Goal: Transaction & Acquisition: Book appointment/travel/reservation

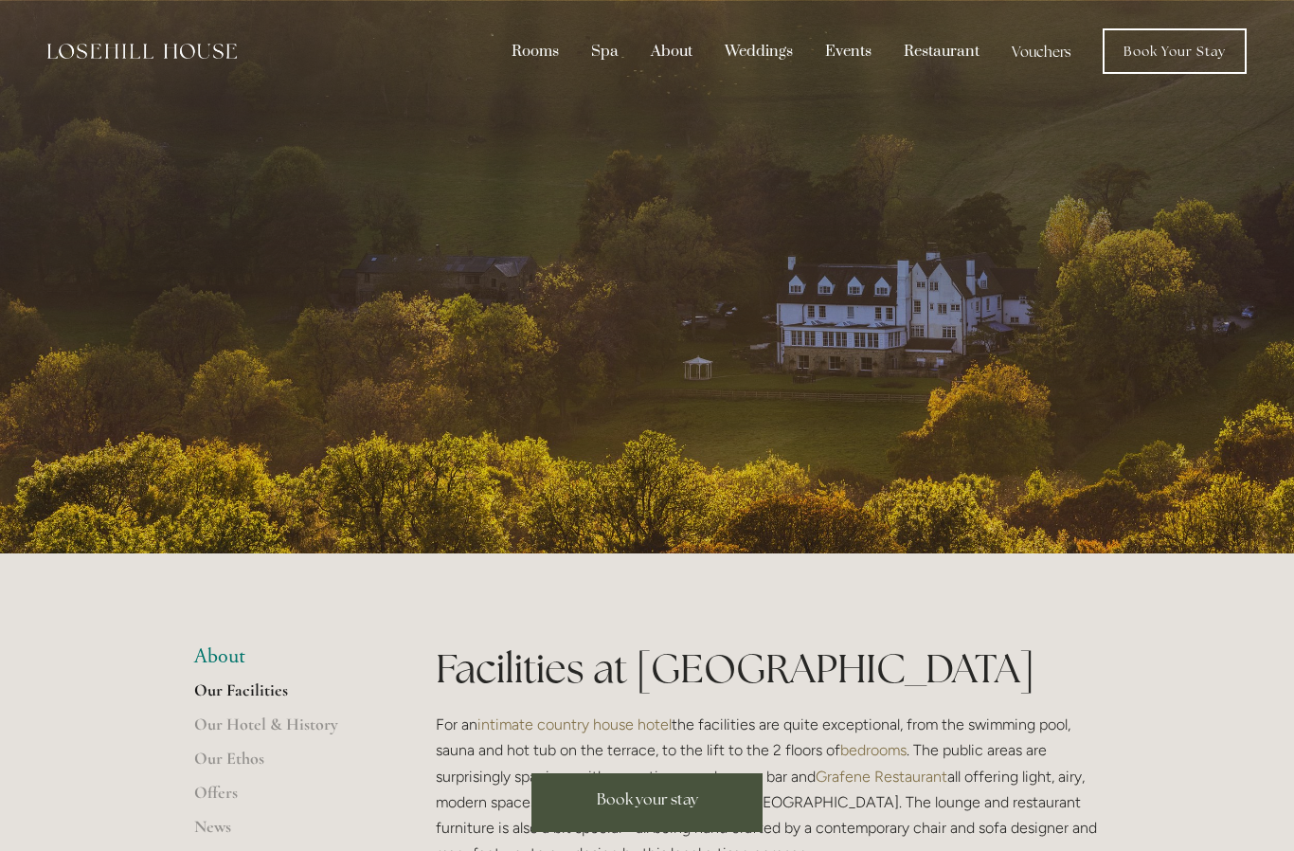
click at [607, 55] on div "Spa" at bounding box center [605, 51] width 56 height 36
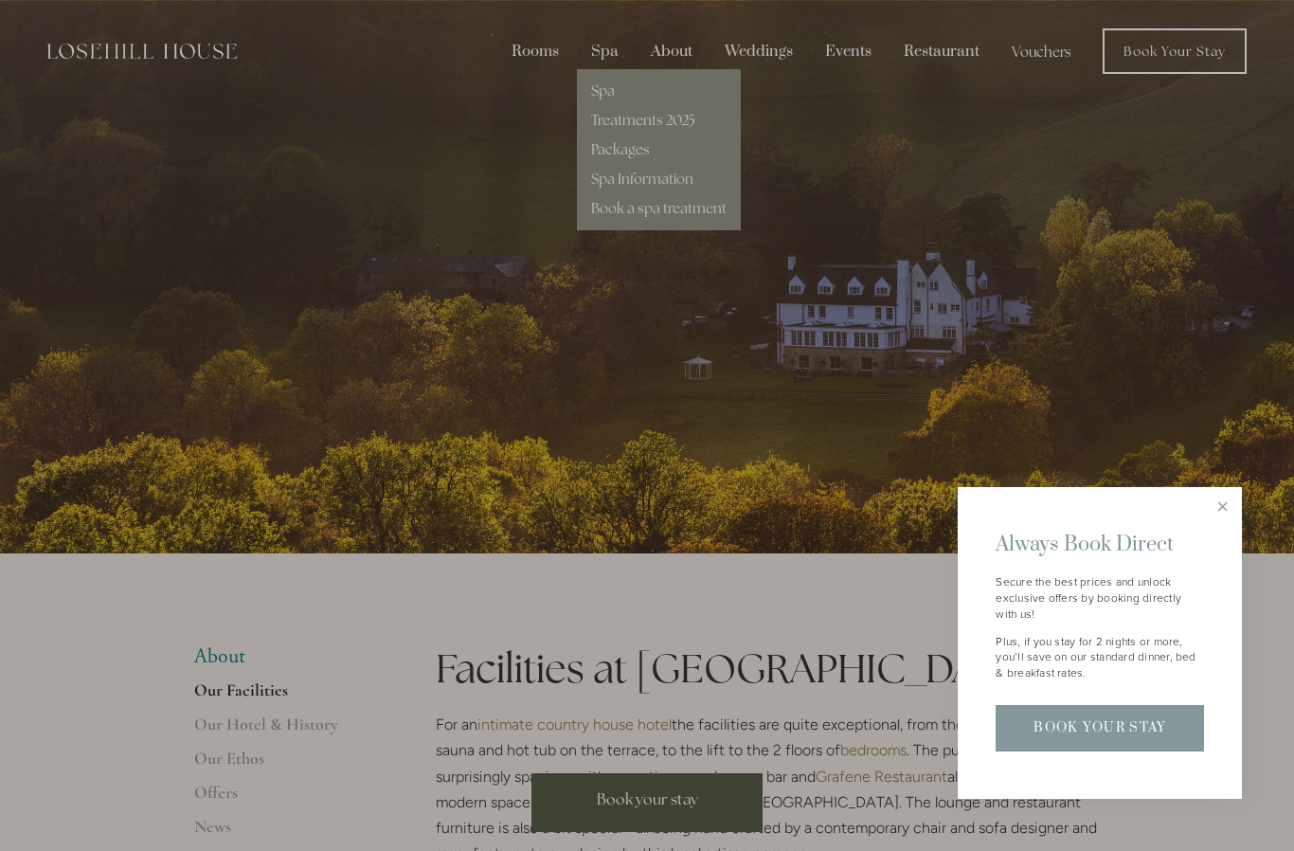
click at [1147, 737] on link "Book Your Stay" at bounding box center [1100, 728] width 208 height 46
click at [1240, 476] on div at bounding box center [647, 425] width 1294 height 851
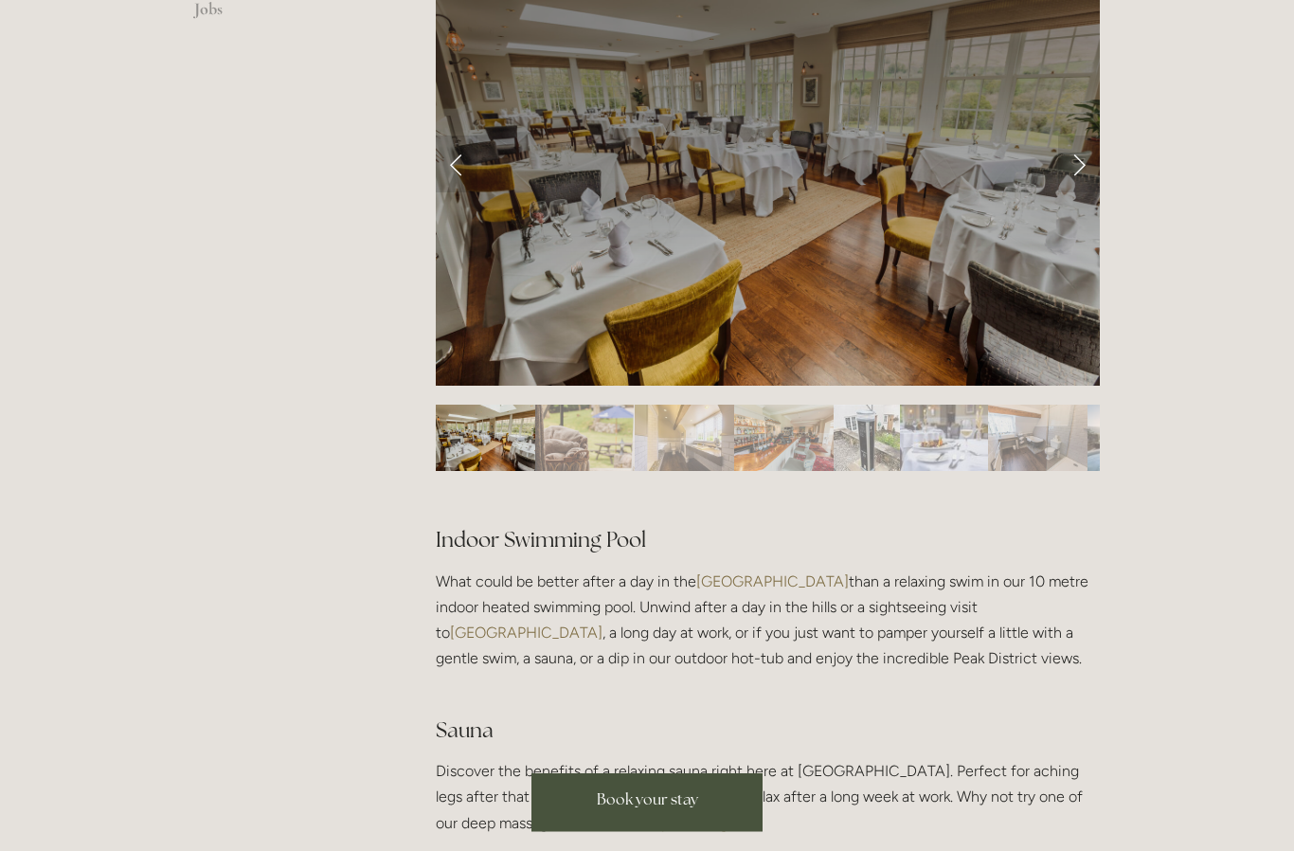
scroll to position [1022, 0]
click at [580, 471] on img "Slide 2" at bounding box center [584, 437] width 99 height 66
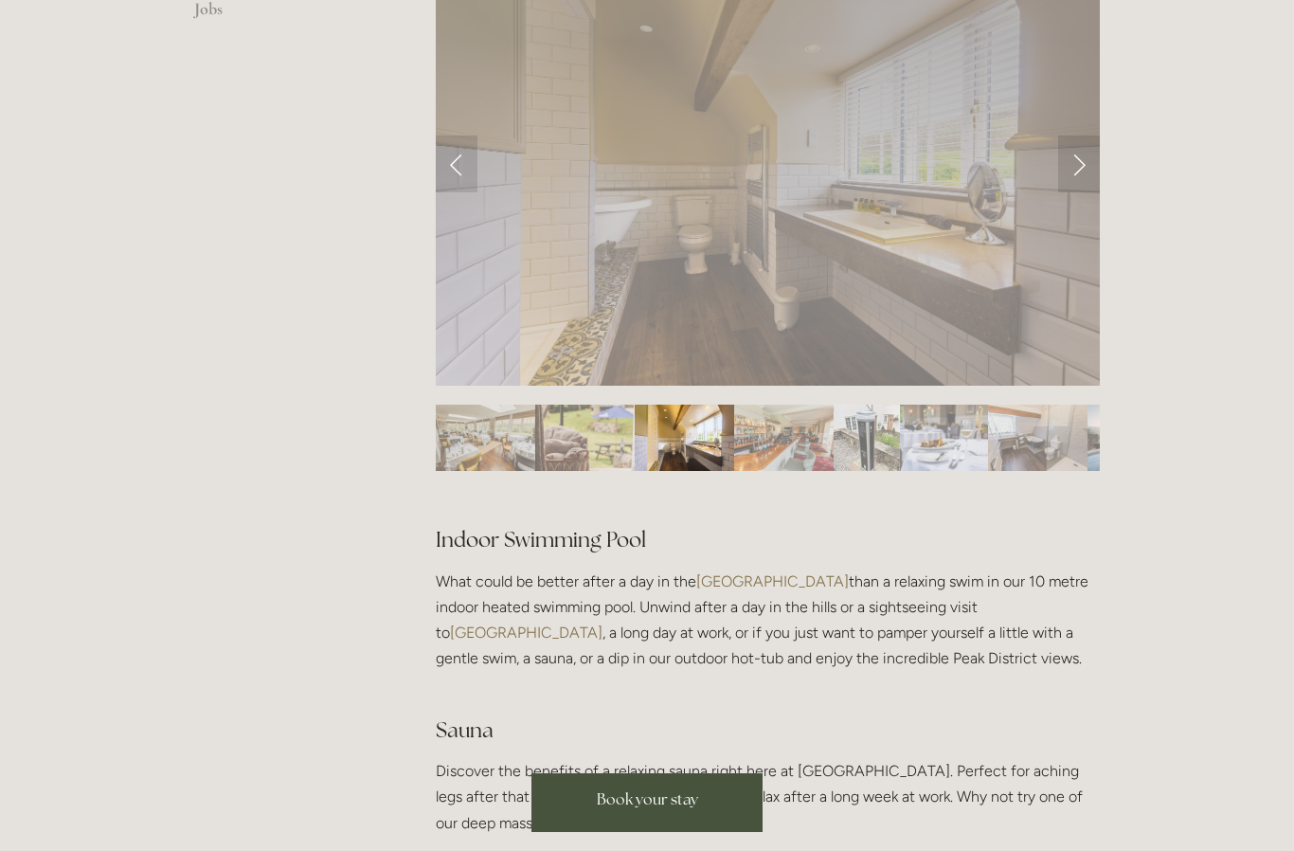
click at [684, 471] on img "Slide 3" at bounding box center [684, 437] width 99 height 66
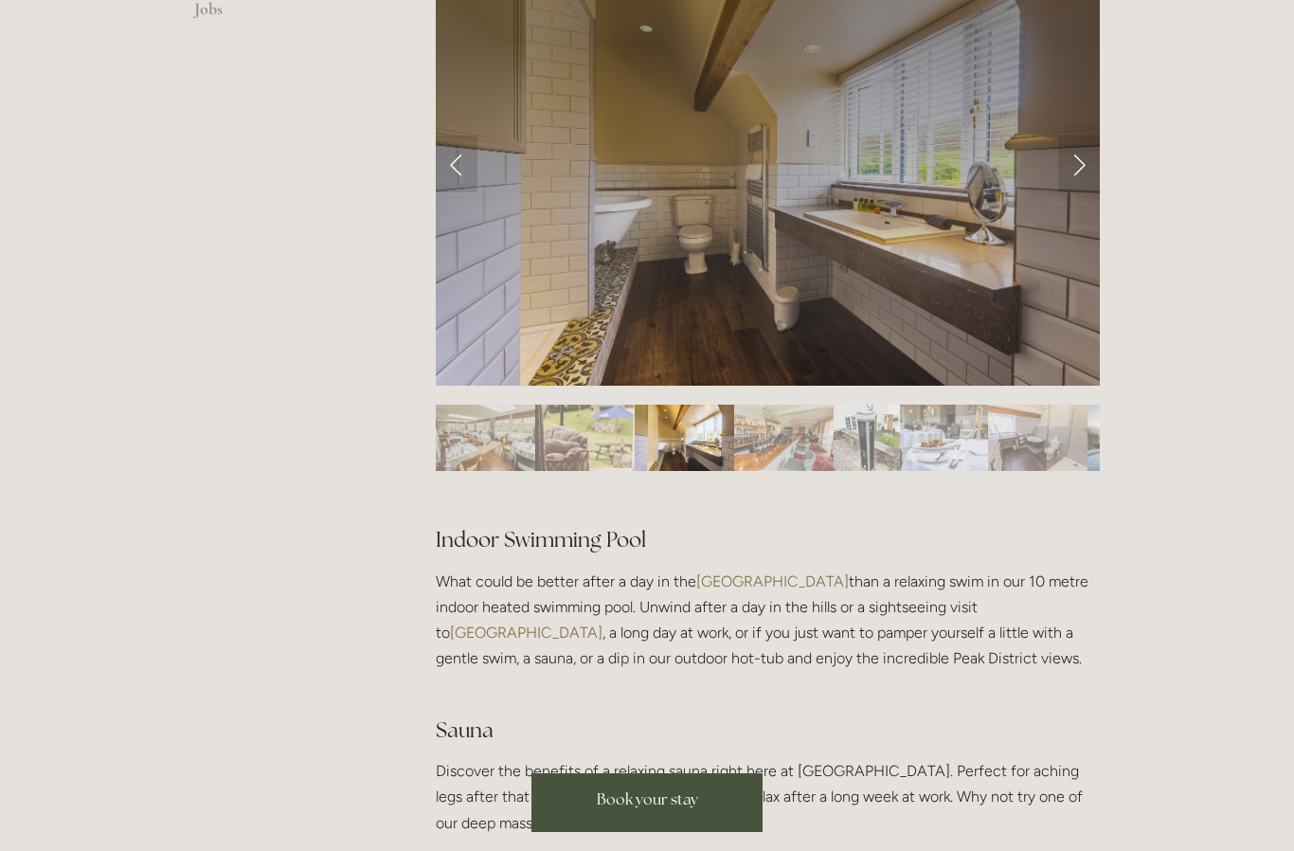
click at [757, 487] on div at bounding box center [768, 207] width 696 height 560
click at [796, 471] on img "Slide 4" at bounding box center [783, 437] width 99 height 66
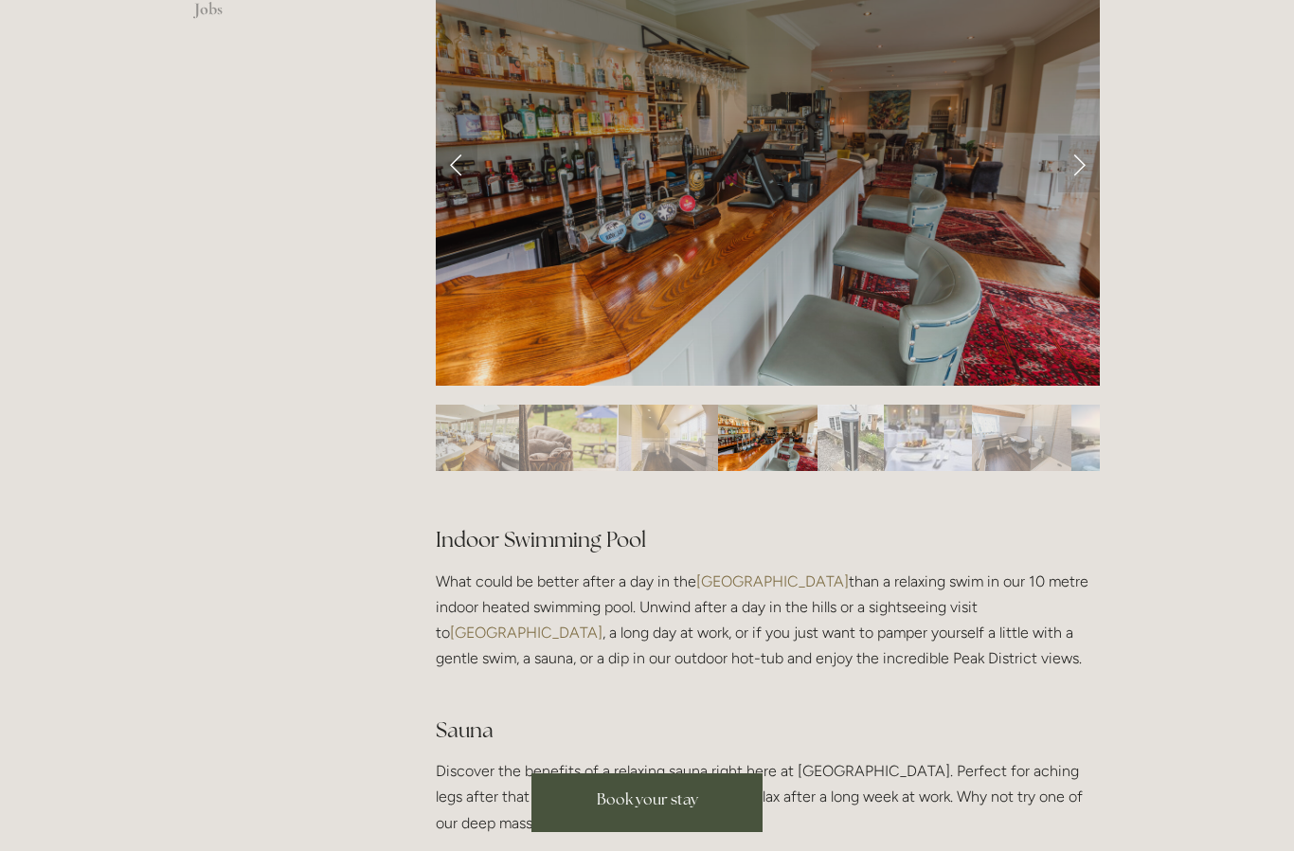
click at [853, 471] on img "Slide 5" at bounding box center [850, 437] width 66 height 66
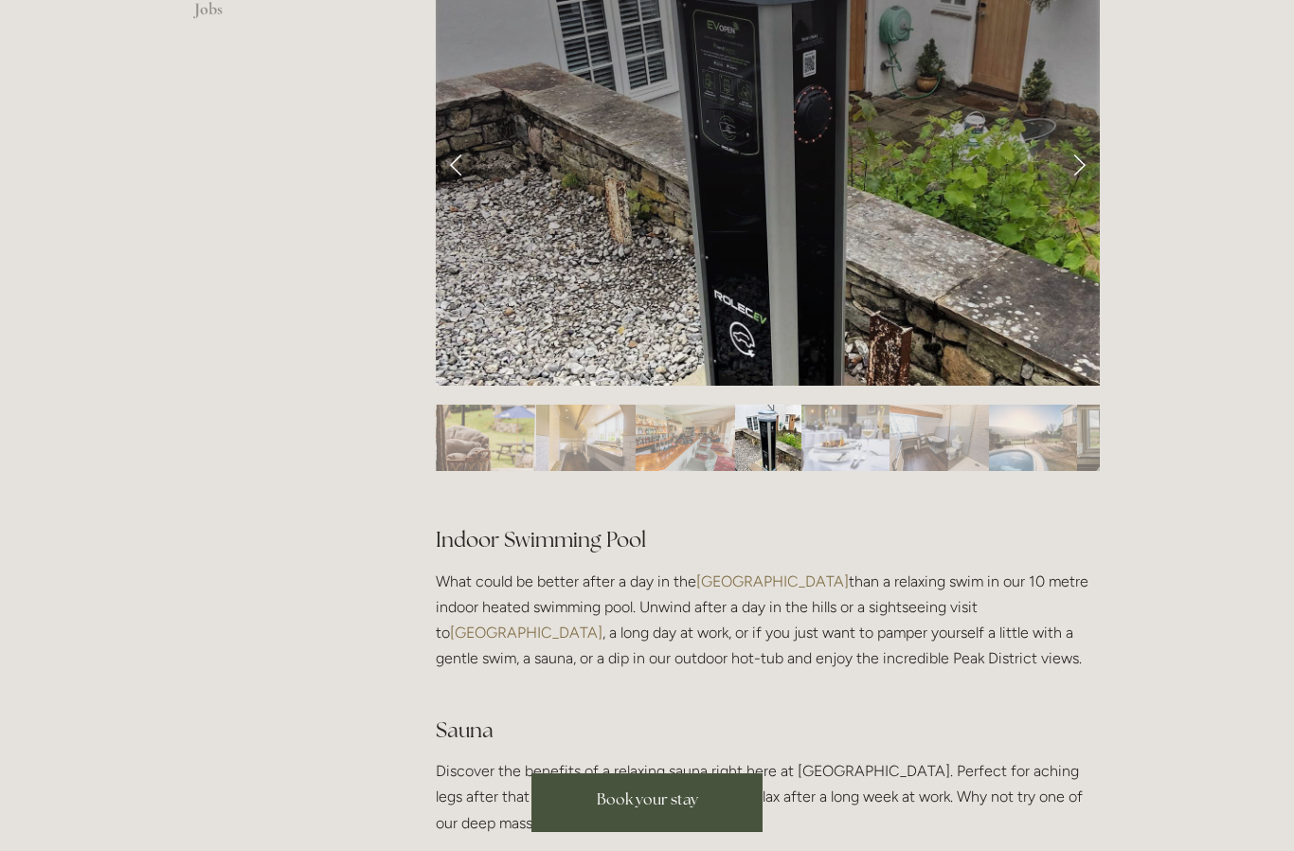
click at [845, 471] on img "Slide 6" at bounding box center [845, 437] width 88 height 66
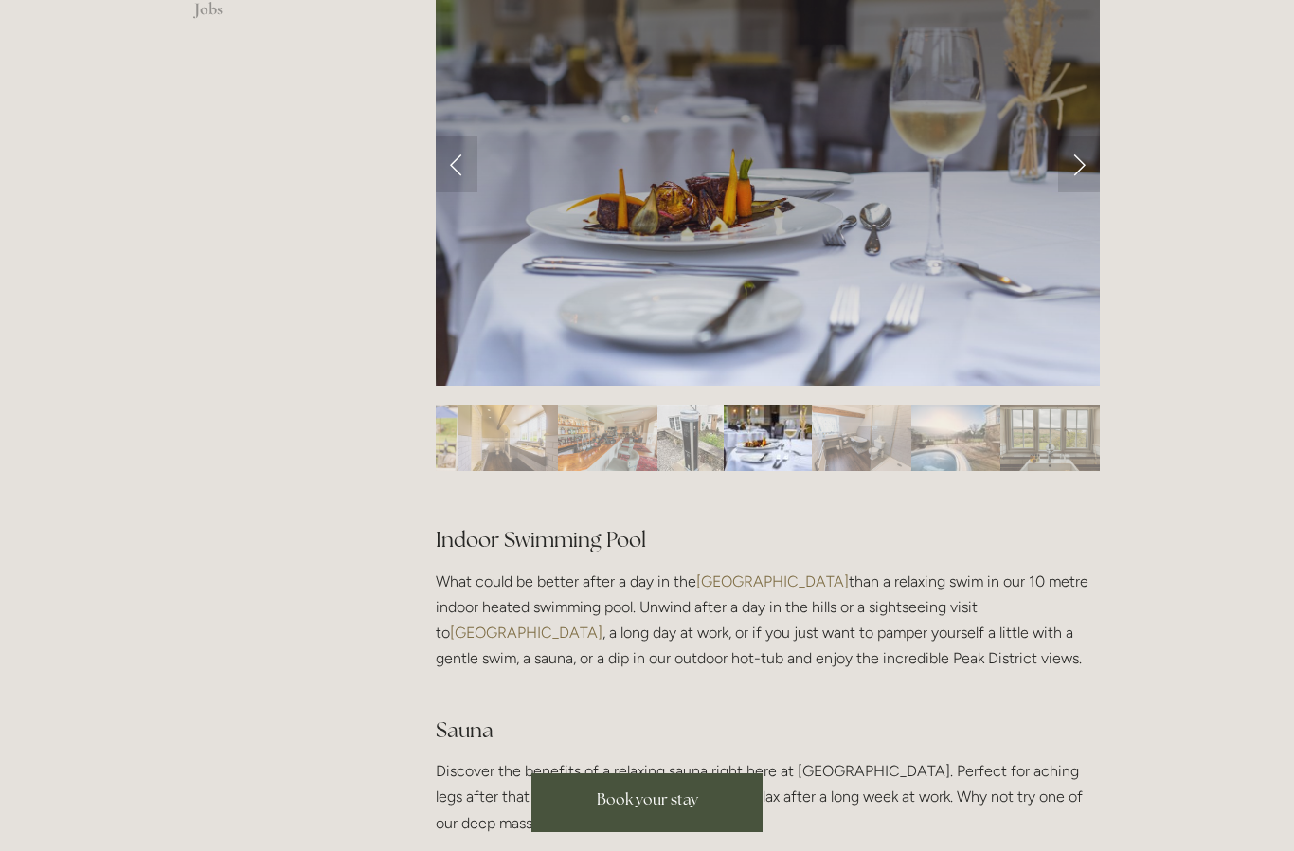
click at [867, 471] on img "Slide 7" at bounding box center [861, 437] width 99 height 66
click at [846, 471] on img "Slide 7" at bounding box center [861, 437] width 99 height 66
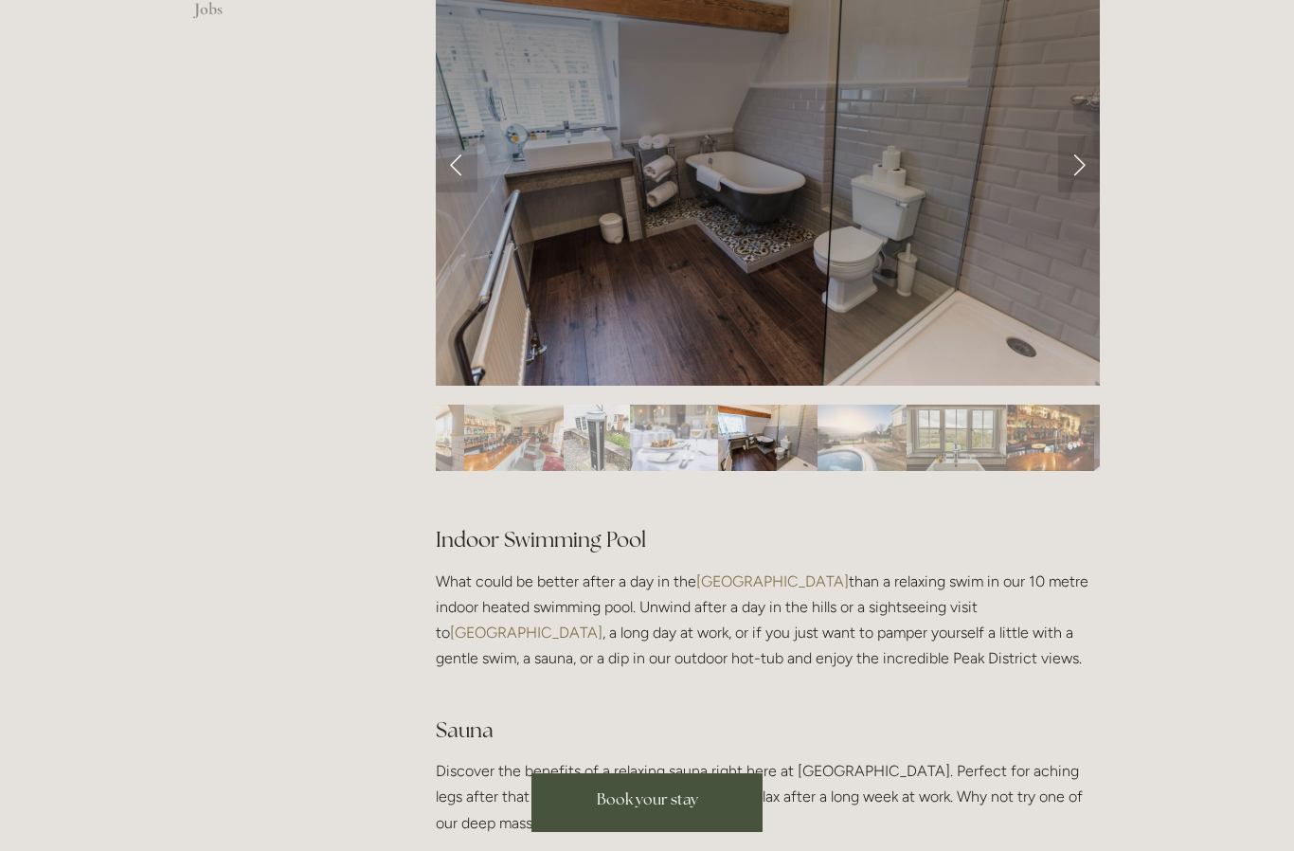
click at [864, 471] on img "Slide 8" at bounding box center [861, 437] width 88 height 66
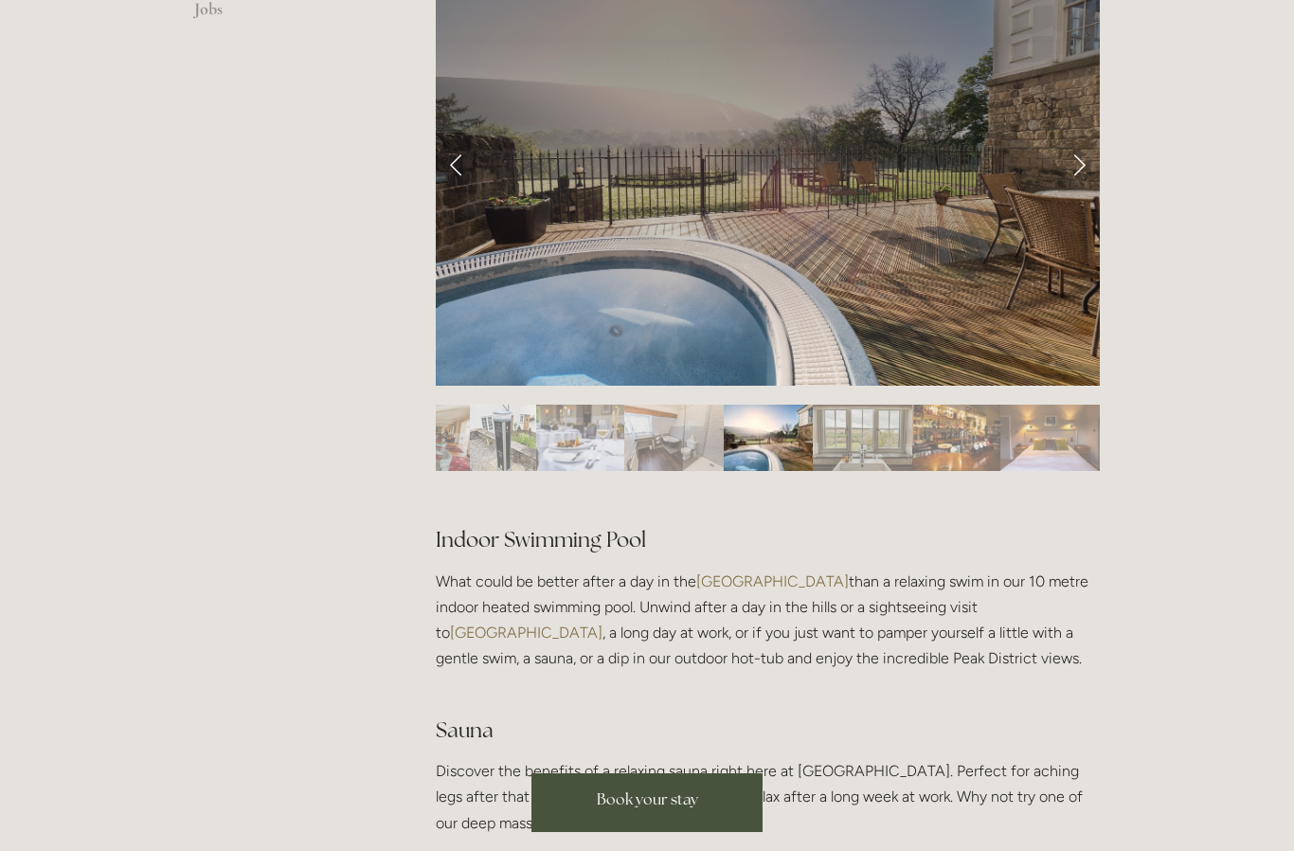
click at [869, 471] on img "Slide 9" at bounding box center [862, 437] width 99 height 66
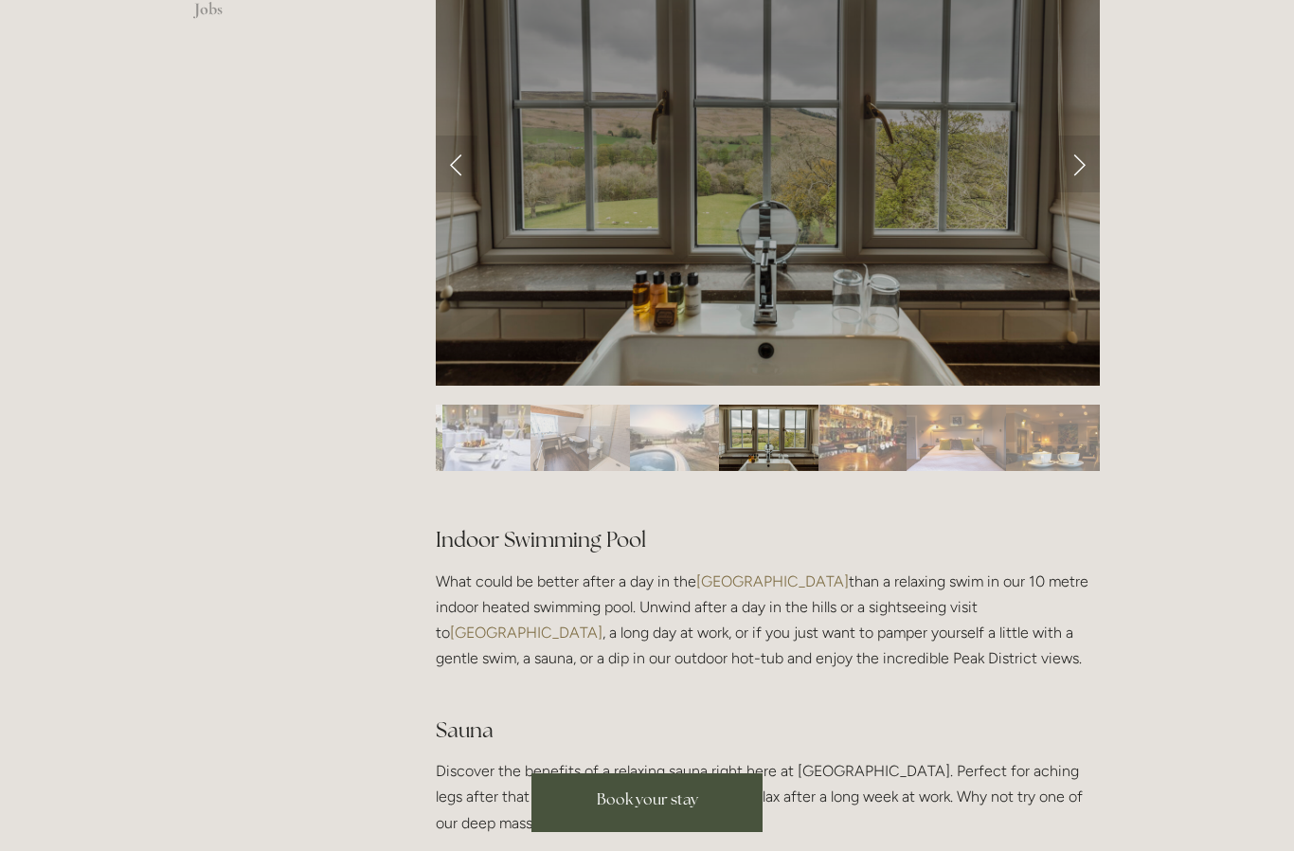
click at [892, 471] on img "Slide 10" at bounding box center [862, 437] width 88 height 66
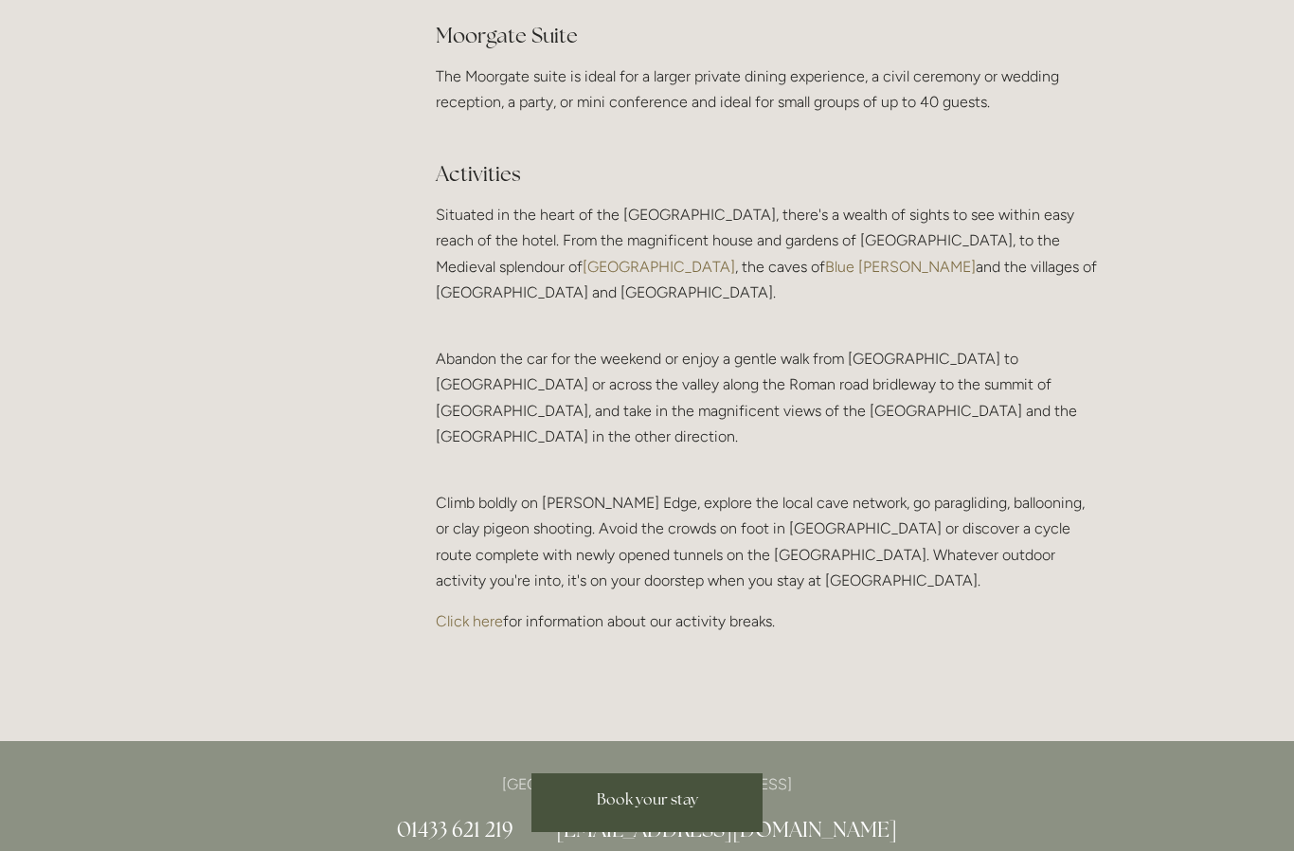
scroll to position [3786, 0]
